Goal: Task Accomplishment & Management: Use online tool/utility

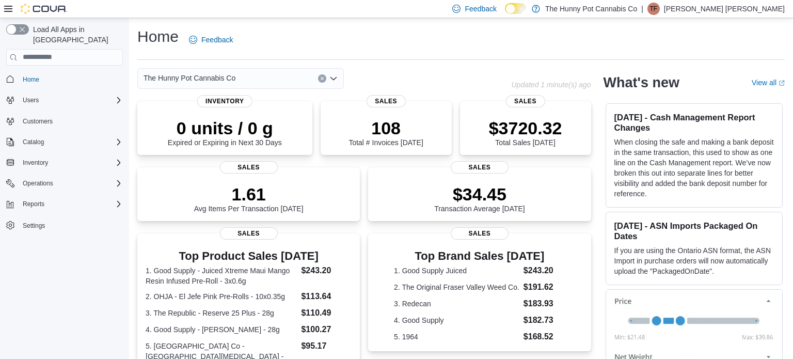
click at [270, 82] on div "The Hunny Pot Cannabis Co" at bounding box center [240, 78] width 207 height 21
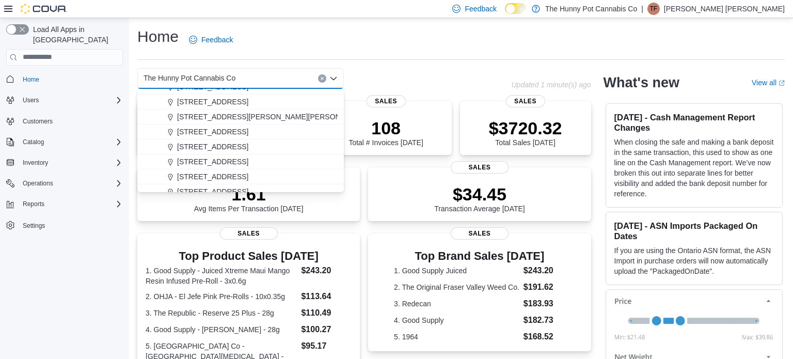
scroll to position [315, 0]
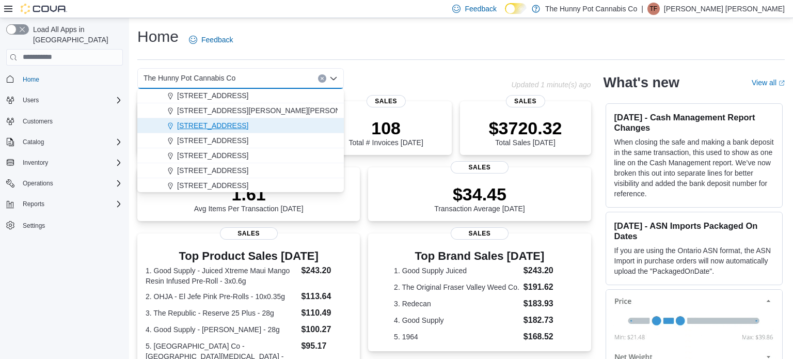
click at [202, 125] on span "[STREET_ADDRESS]" at bounding box center [212, 125] width 71 height 10
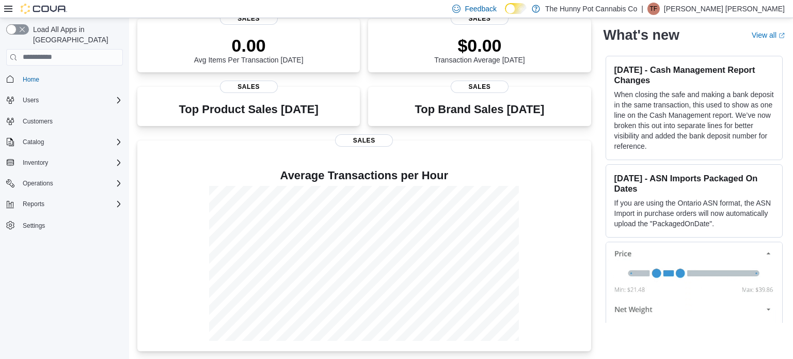
scroll to position [0, 0]
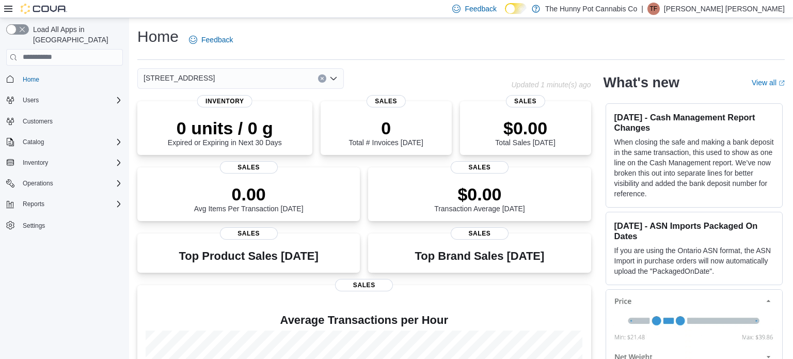
click at [181, 84] on span "[STREET_ADDRESS]" at bounding box center [179, 78] width 71 height 12
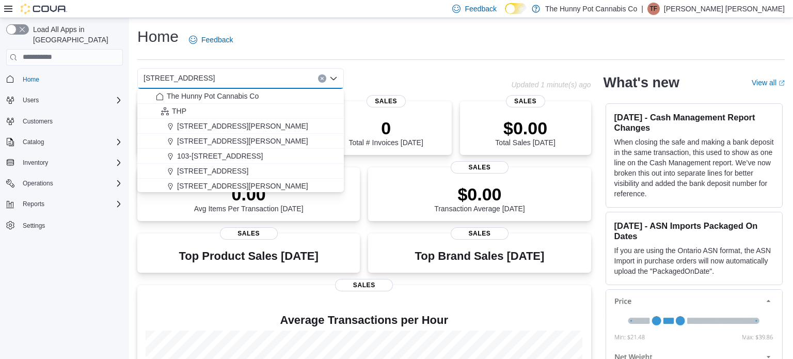
click at [309, 48] on div "Home Feedback" at bounding box center [461, 39] width 648 height 27
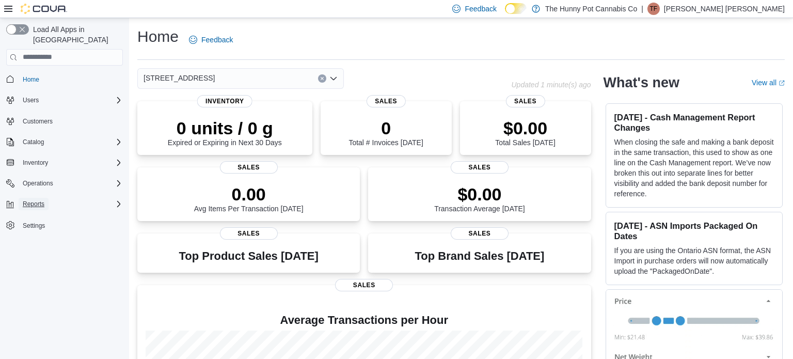
click at [36, 200] on span "Reports" at bounding box center [34, 204] width 22 height 8
click at [40, 229] on span "Reports" at bounding box center [30, 233] width 22 height 8
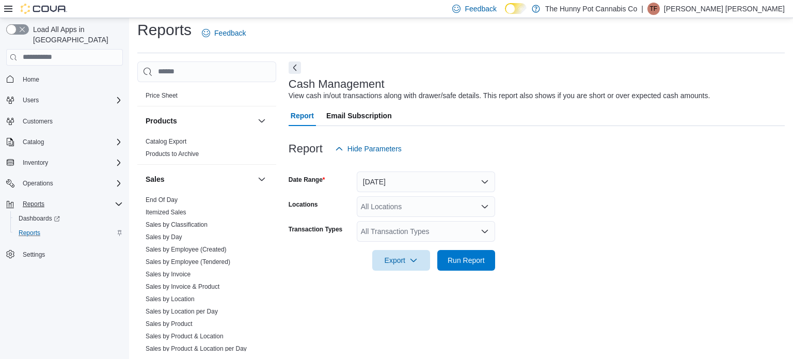
scroll to position [571, 0]
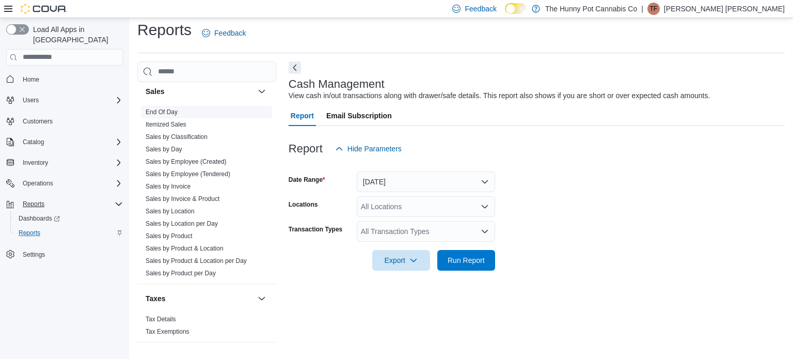
click at [161, 109] on link "End Of Day" at bounding box center [162, 111] width 32 height 7
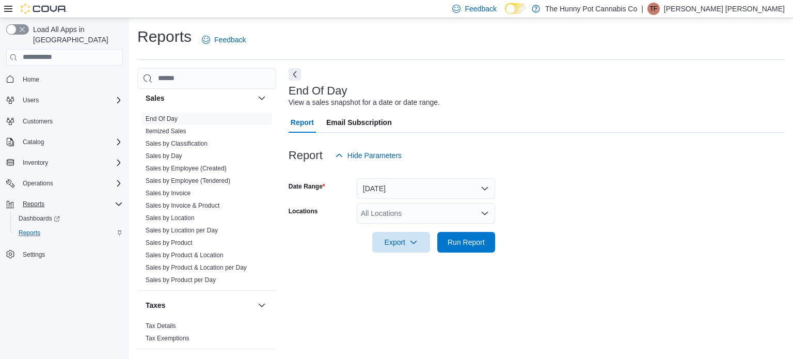
scroll to position [7, 0]
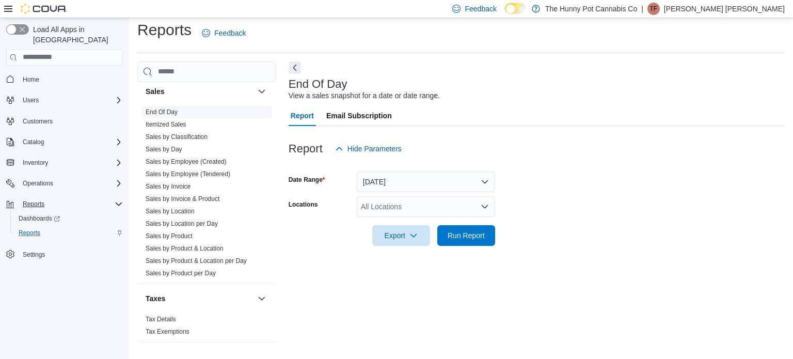
click at [0, 211] on div "Load All Apps in [GEOGRAPHIC_DATA] Home Users Customers Catalog Inventory Opera…" at bounding box center [64, 190] width 129 height 344
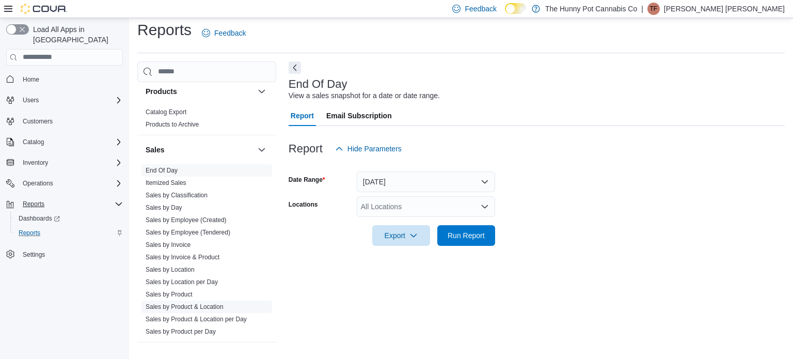
scroll to position [512, 0]
click at [424, 202] on div "All Locations" at bounding box center [426, 206] width 138 height 21
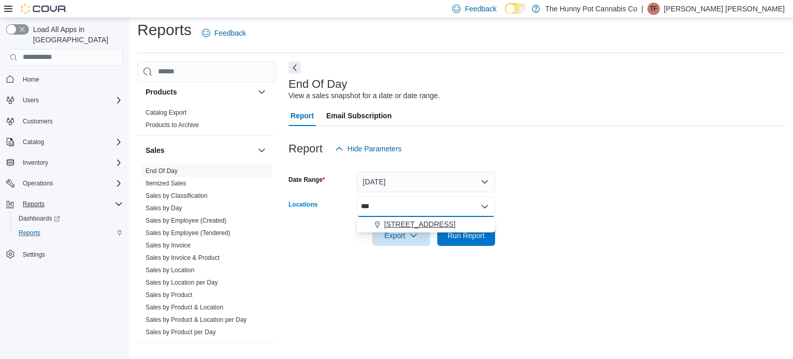
type input "***"
click at [412, 220] on span "[STREET_ADDRESS]" at bounding box center [419, 224] width 71 height 10
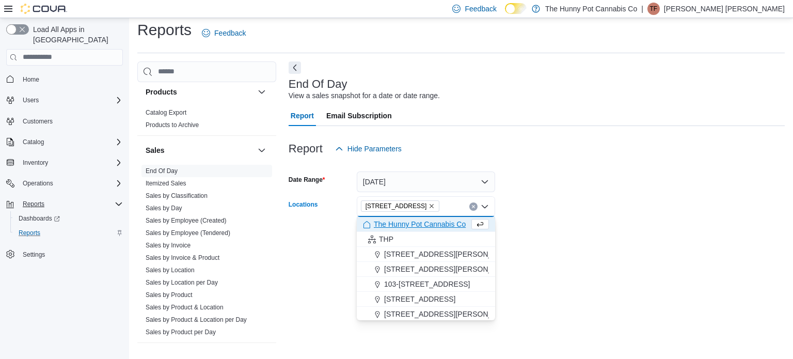
click at [558, 222] on div at bounding box center [537, 221] width 496 height 8
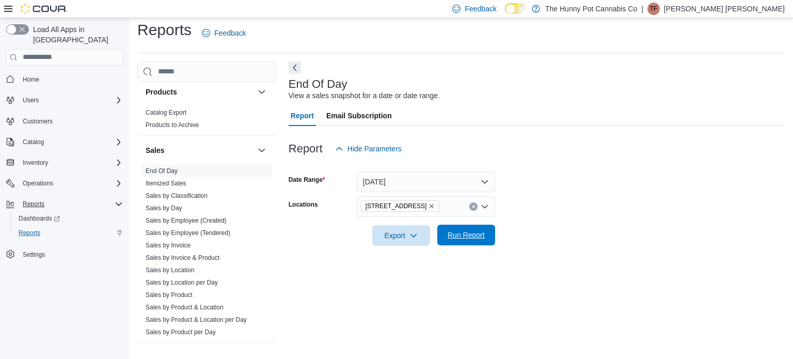
click at [465, 235] on span "Run Report" at bounding box center [466, 235] width 37 height 10
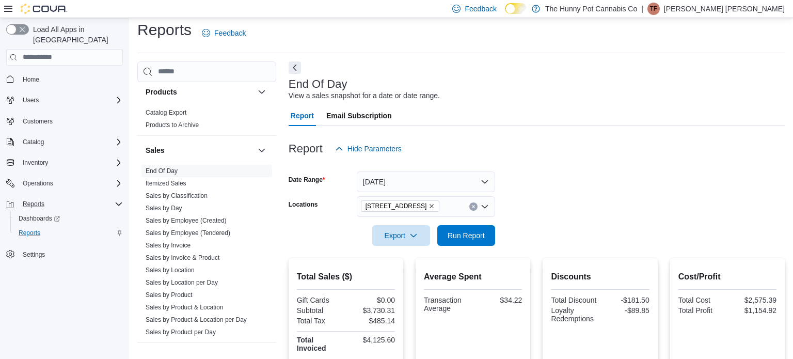
click at [343, 115] on span "Email Subscription" at bounding box center [359, 115] width 66 height 21
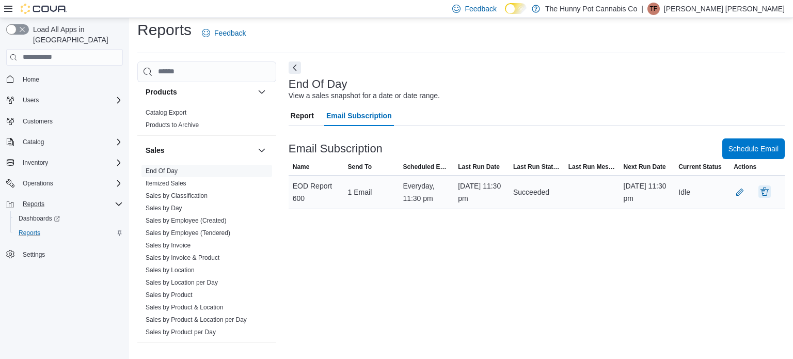
click at [765, 197] on button "button" at bounding box center [765, 191] width 12 height 12
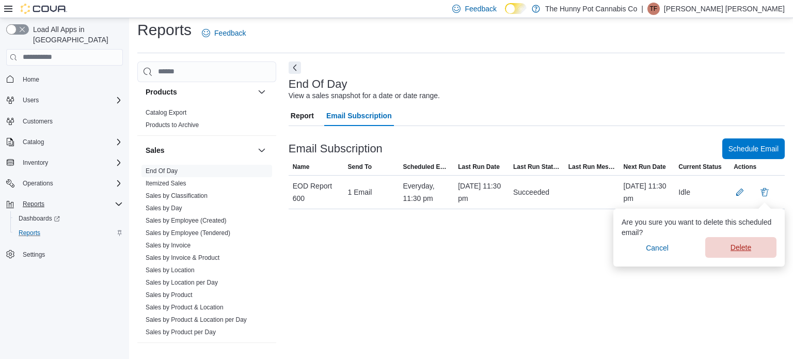
click at [723, 247] on span "Delete" at bounding box center [741, 247] width 59 height 21
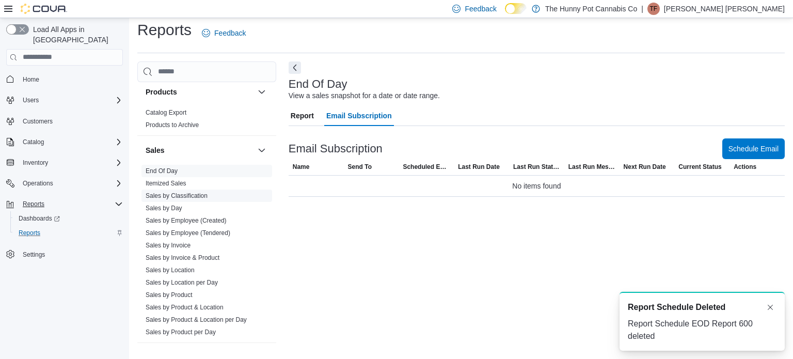
click at [177, 192] on link "Sales by Classification" at bounding box center [177, 195] width 62 height 7
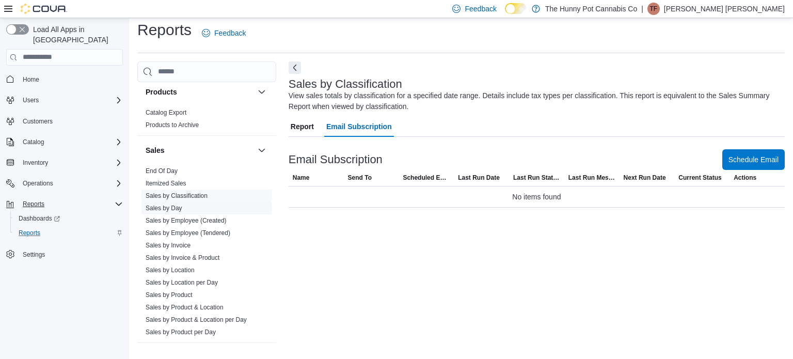
click at [171, 209] on link "Sales by Day" at bounding box center [164, 208] width 37 height 7
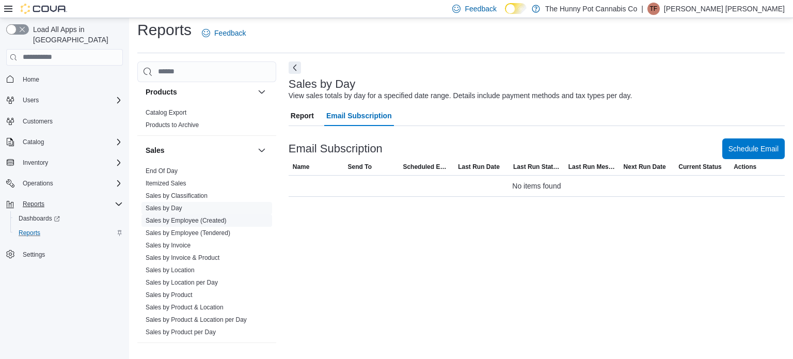
click at [171, 218] on link "Sales by Employee (Created)" at bounding box center [186, 220] width 81 height 7
click at [171, 232] on link "Sales by Employee (Tendered)" at bounding box center [188, 232] width 85 height 7
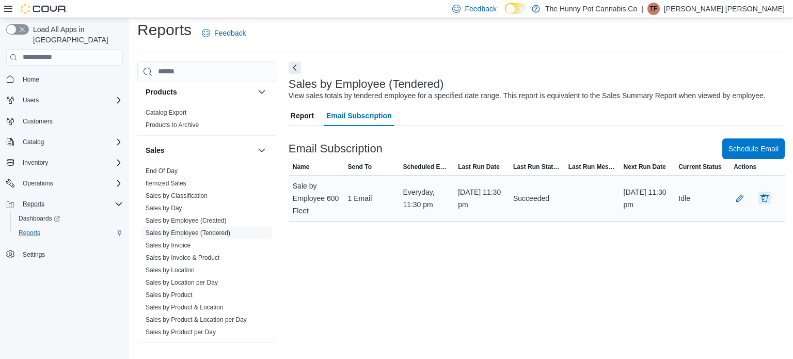
click at [768, 199] on button "button" at bounding box center [765, 198] width 12 height 12
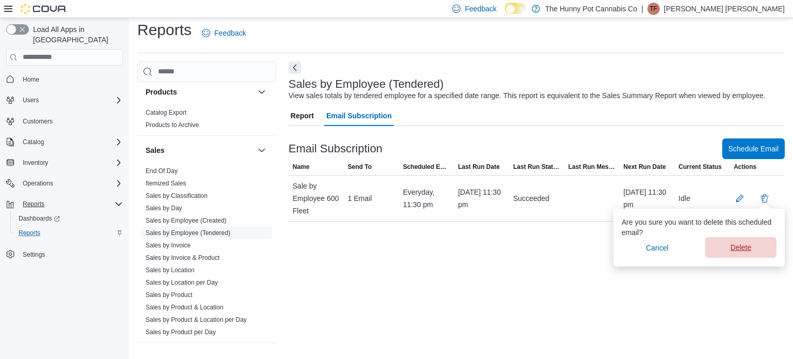
click at [726, 248] on span "Delete" at bounding box center [741, 247] width 59 height 21
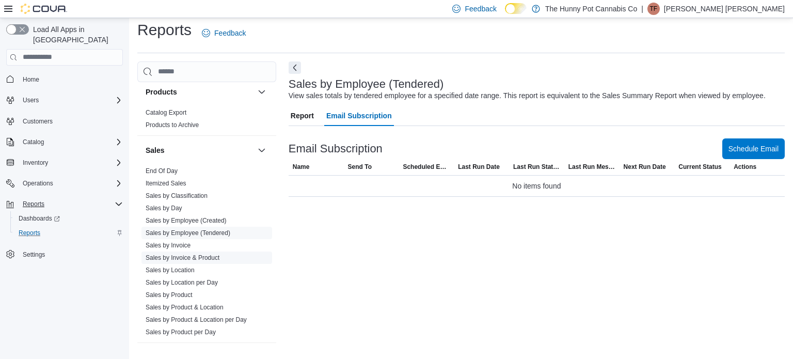
scroll to position [571, 0]
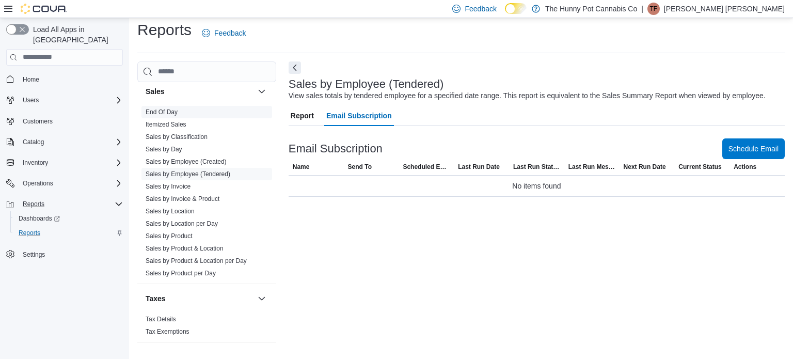
click at [165, 114] on link "End Of Day" at bounding box center [162, 111] width 32 height 7
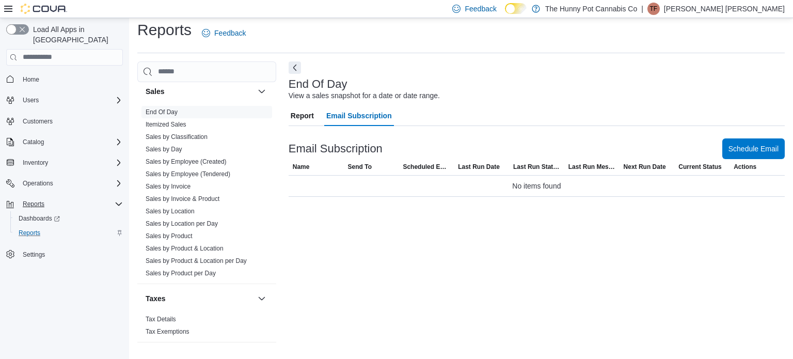
click at [301, 118] on span "Report" at bounding box center [302, 115] width 23 height 21
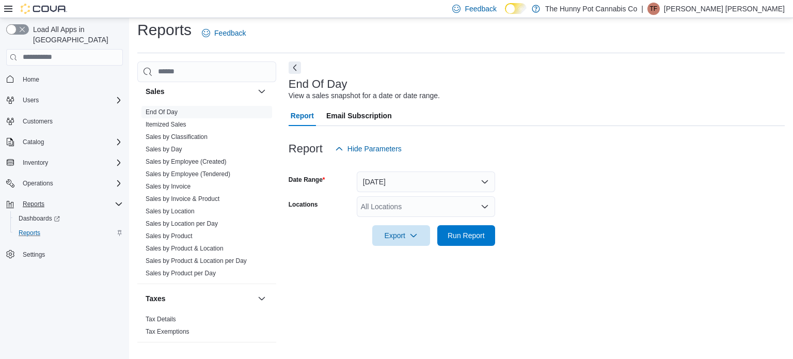
click at [337, 115] on span "Email Subscription" at bounding box center [359, 115] width 66 height 21
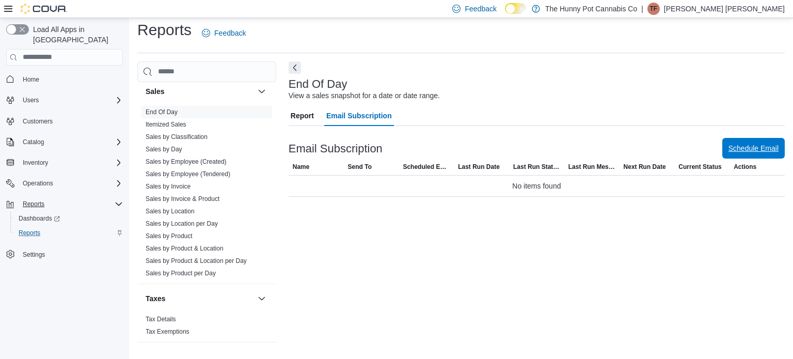
click at [762, 146] on span "Schedule Email" at bounding box center [754, 148] width 50 height 10
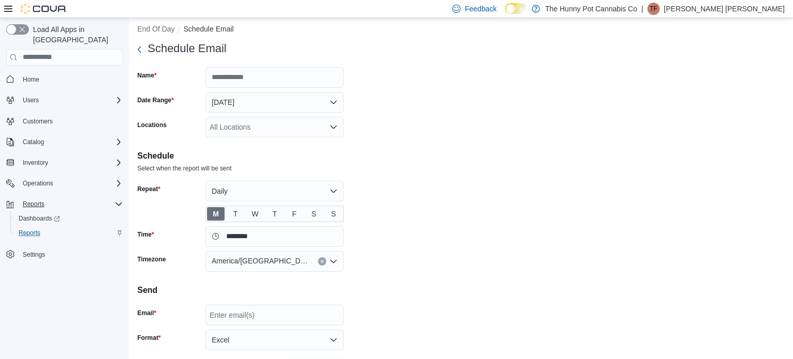
scroll to position [35, 0]
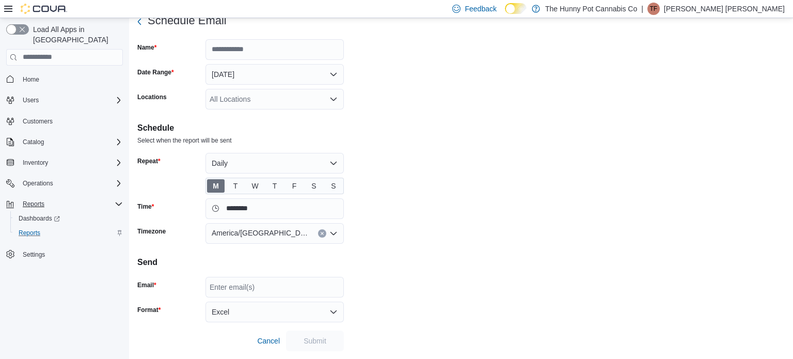
click at [238, 285] on div "Enter email(s)" at bounding box center [275, 287] width 138 height 21
click at [399, 235] on form "Schedule Email Name Date Range [DATE] Locations All Locations Schedule Select w…" at bounding box center [461, 180] width 648 height 341
click at [270, 339] on span "Cancel" at bounding box center [268, 341] width 23 height 10
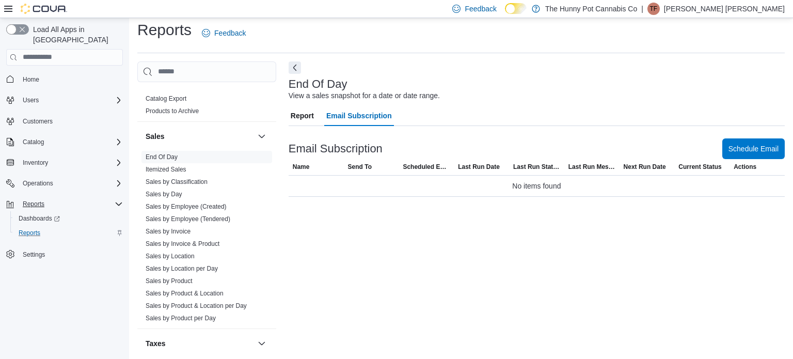
scroll to position [527, 0]
click at [176, 255] on link "Sales by Location" at bounding box center [170, 254] width 49 height 7
